Goal: Navigation & Orientation: Find specific page/section

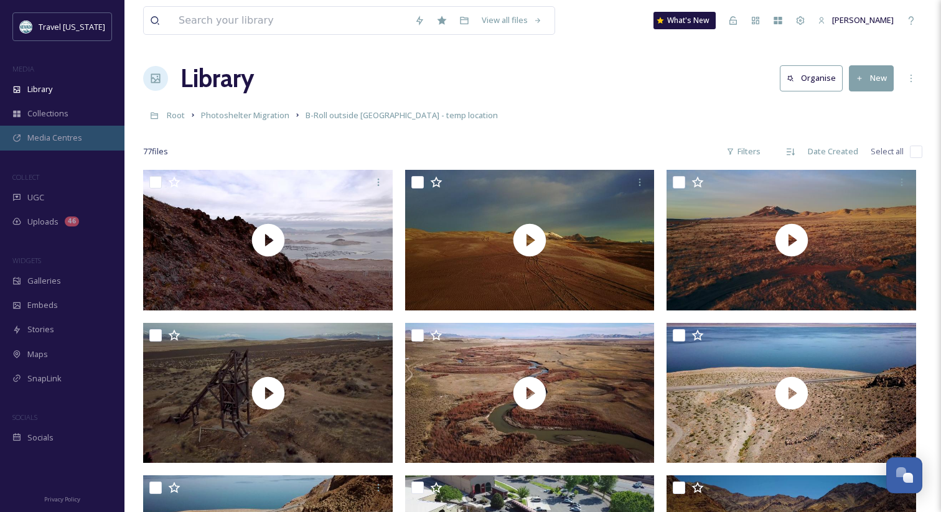
click at [78, 141] on span "Media Centres" at bounding box center [54, 138] width 55 height 12
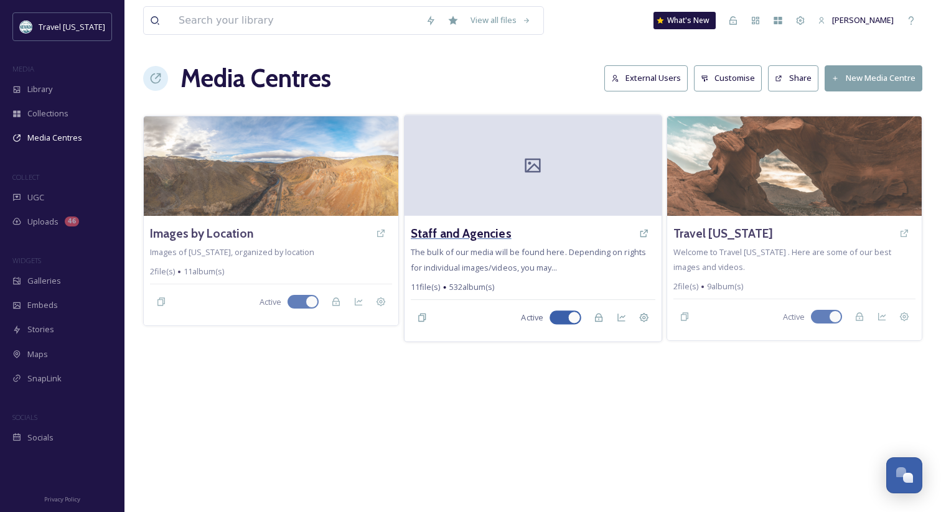
click at [467, 234] on h3 "Staff and Agencies" at bounding box center [461, 234] width 101 height 18
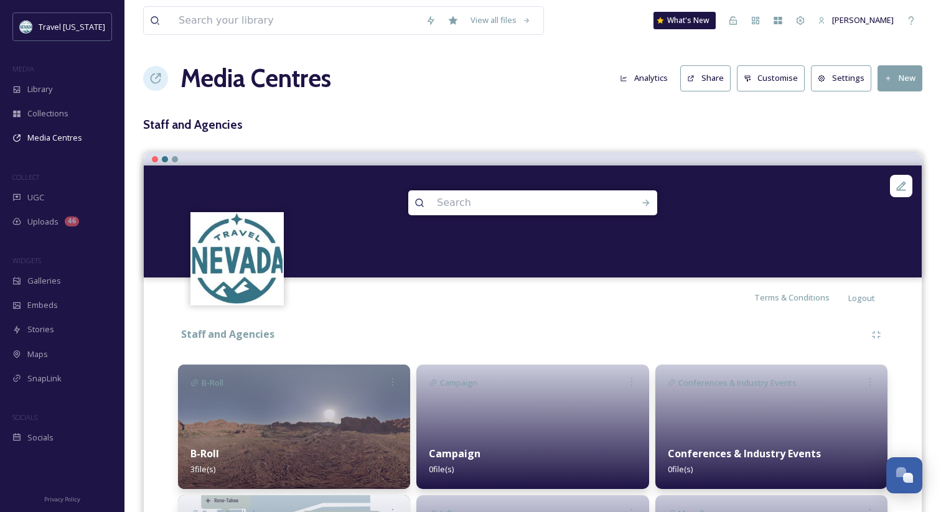
click at [269, 74] on h1 "Media Centres" at bounding box center [255, 78] width 151 height 37
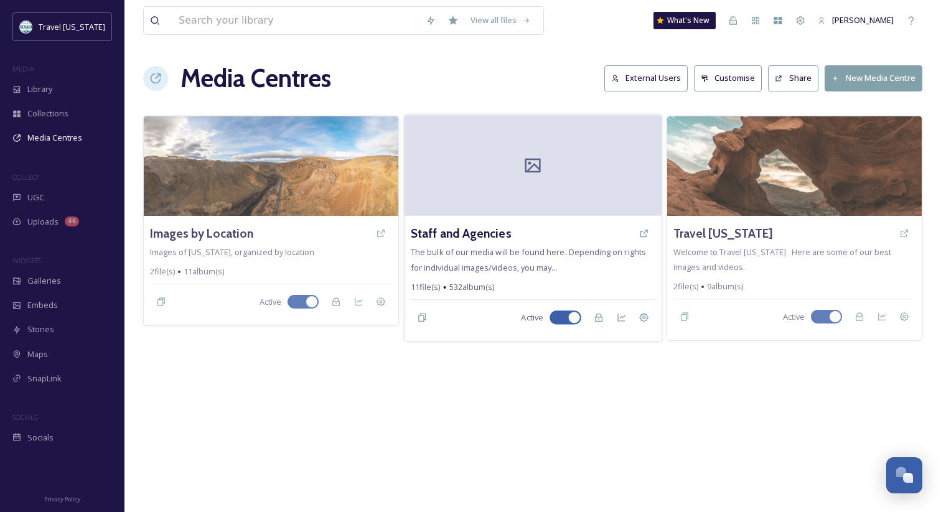
click at [696, 230] on h3 "Travel [US_STATE]" at bounding box center [723, 234] width 100 height 18
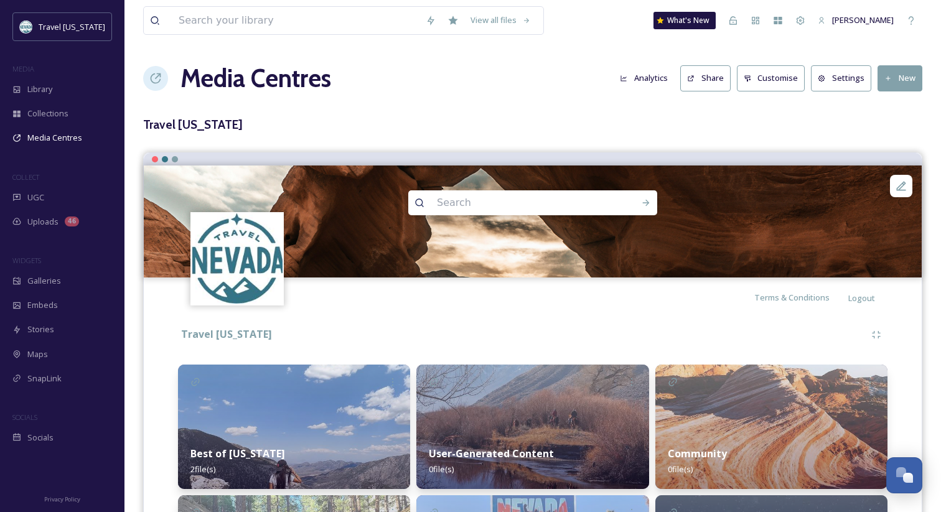
click at [222, 83] on h1 "Media Centres" at bounding box center [255, 78] width 151 height 37
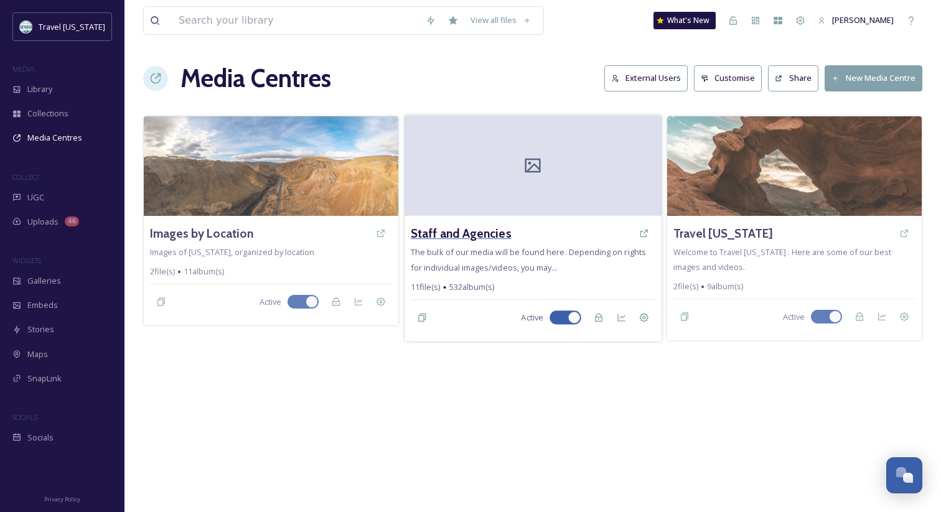
click at [480, 233] on h3 "Staff and Agencies" at bounding box center [461, 234] width 101 height 18
click at [486, 233] on h3 "Staff and Agencies" at bounding box center [461, 234] width 101 height 18
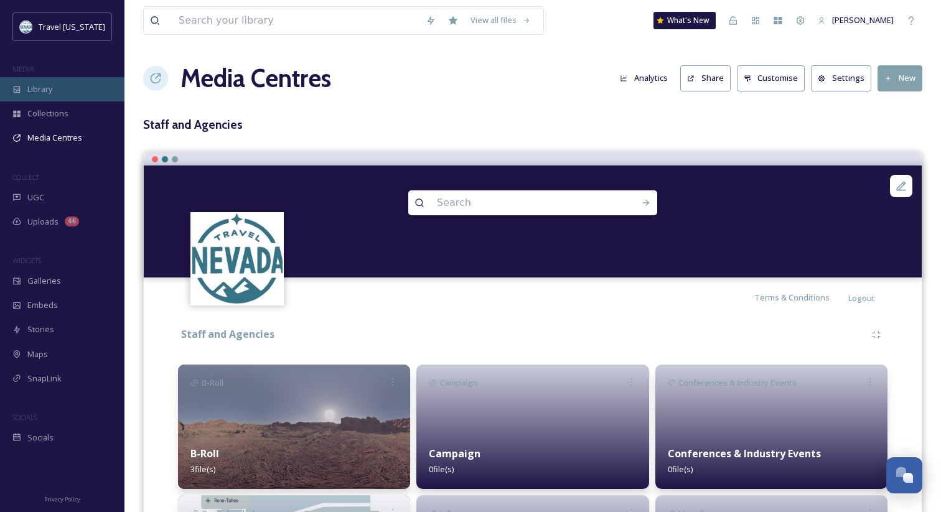
click at [82, 96] on div "Library" at bounding box center [62, 89] width 124 height 24
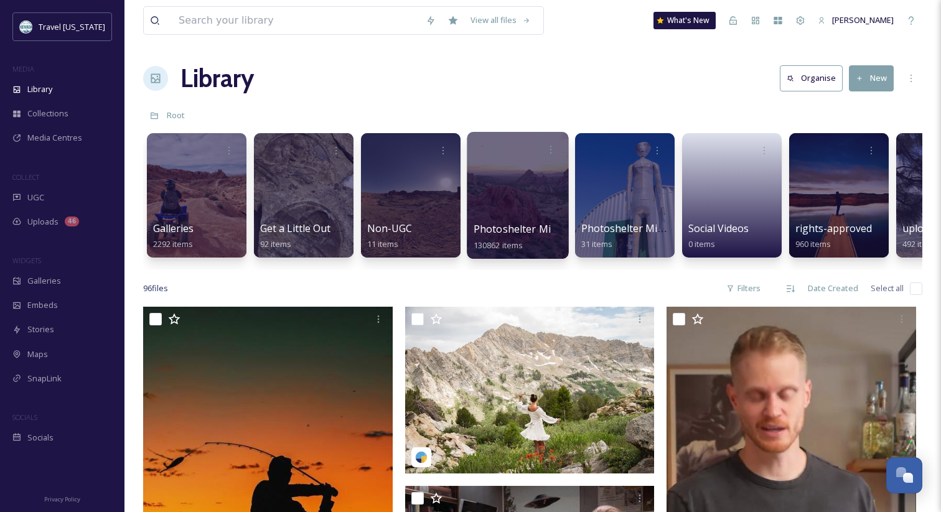
click at [518, 225] on span "Photoshelter Migration" at bounding box center [530, 229] width 113 height 14
